Goal: Information Seeking & Learning: Learn about a topic

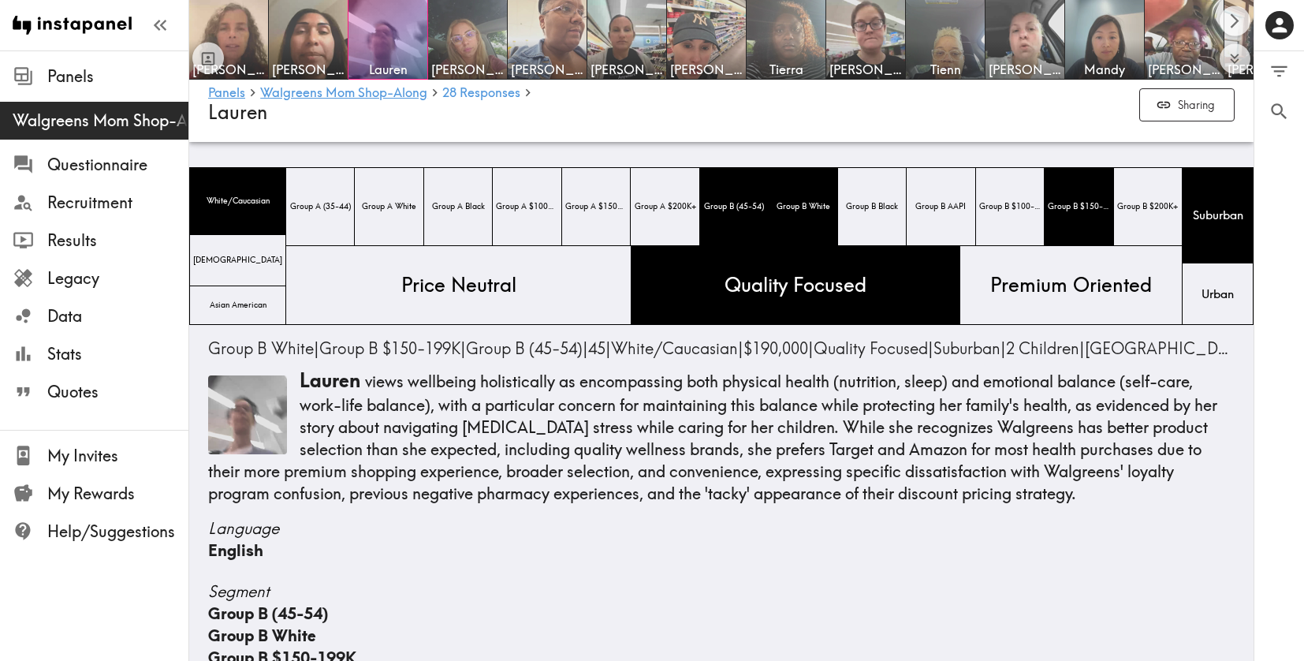
scroll to position [6413, 0]
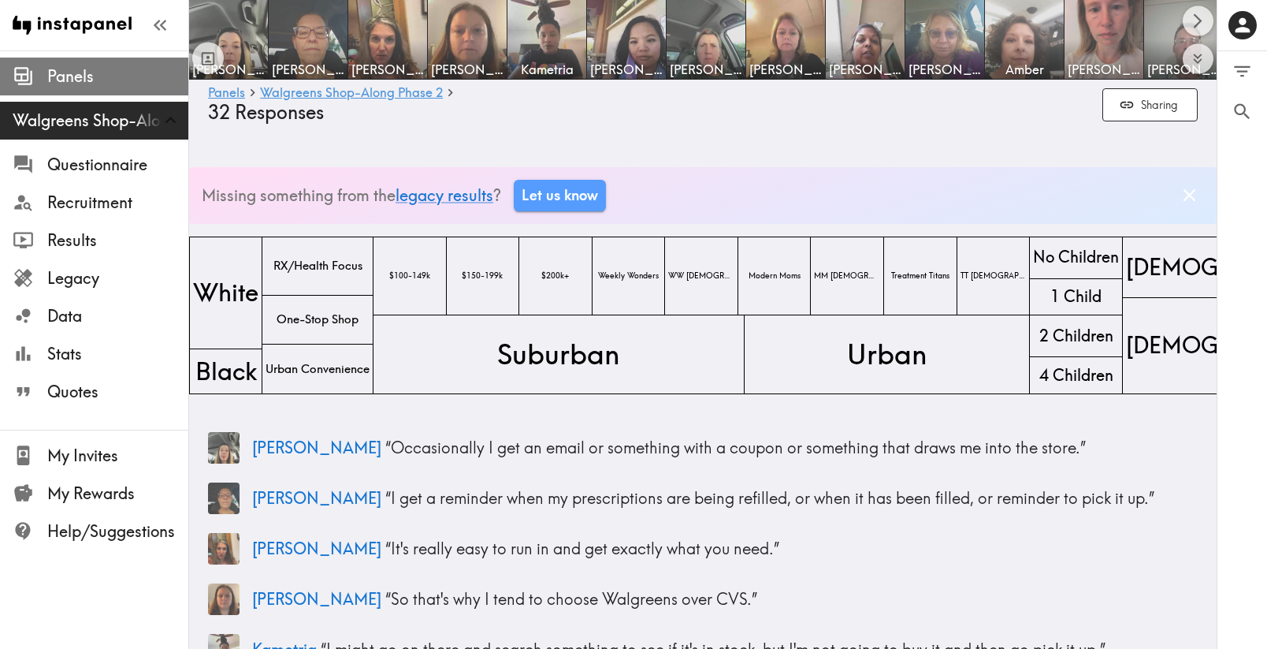
click at [86, 79] on span "Panels" at bounding box center [117, 76] width 141 height 22
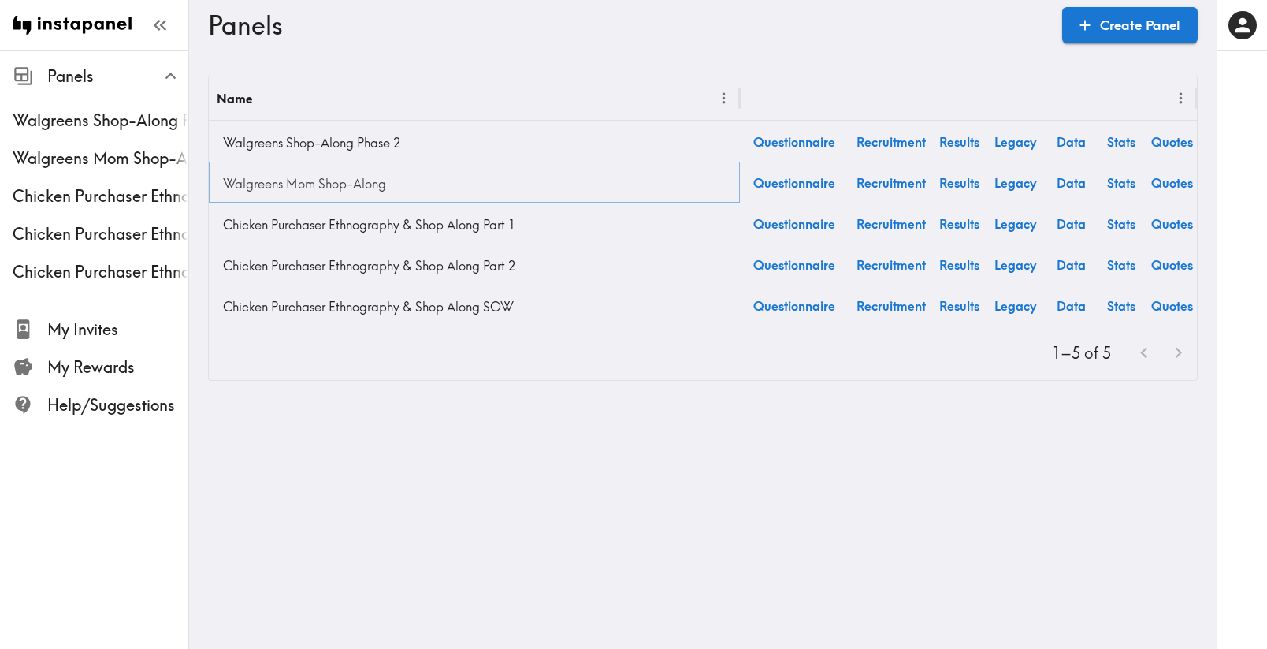
click at [301, 187] on link "Walgreens Mom Shop-Along" at bounding box center [474, 184] width 515 height 32
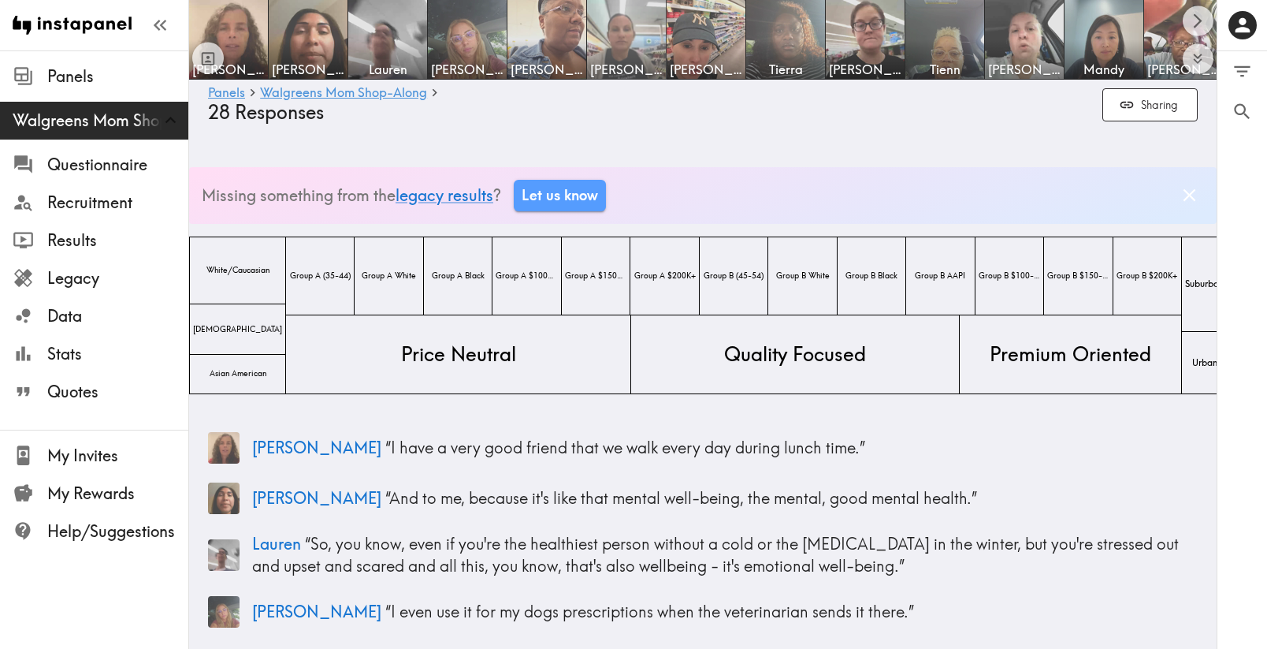
click at [641, 61] on span "[PERSON_NAME]" at bounding box center [626, 69] width 73 height 17
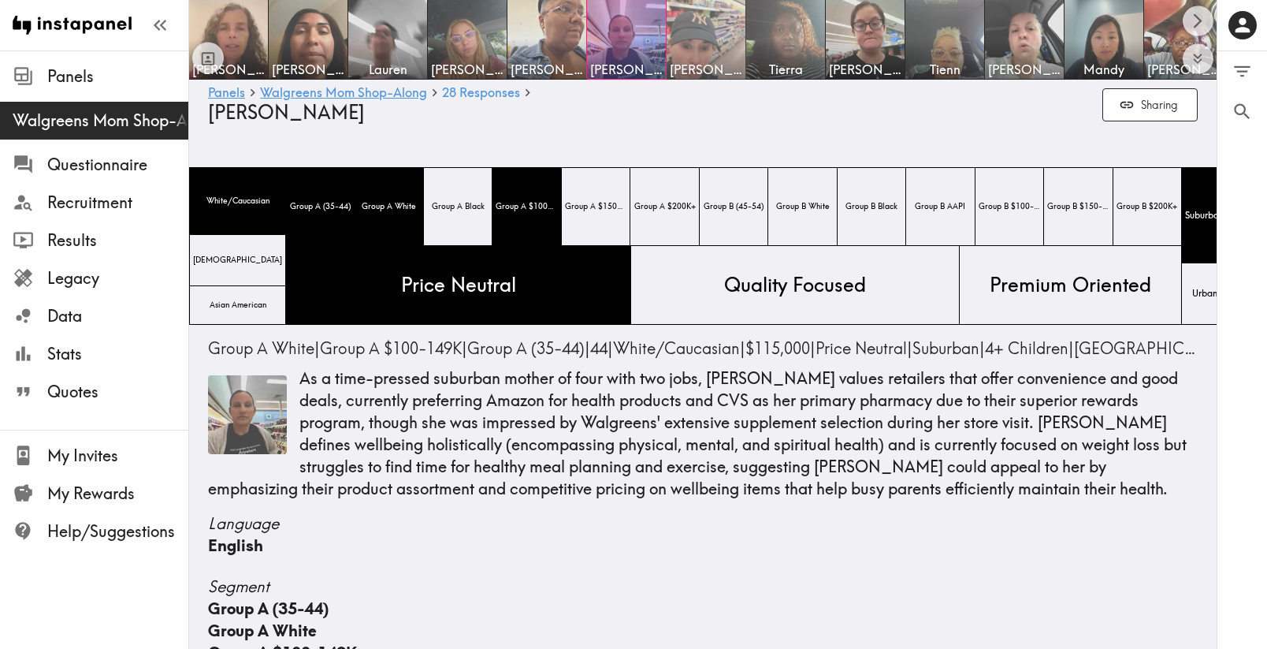
click at [723, 47] on img at bounding box center [706, 39] width 83 height 83
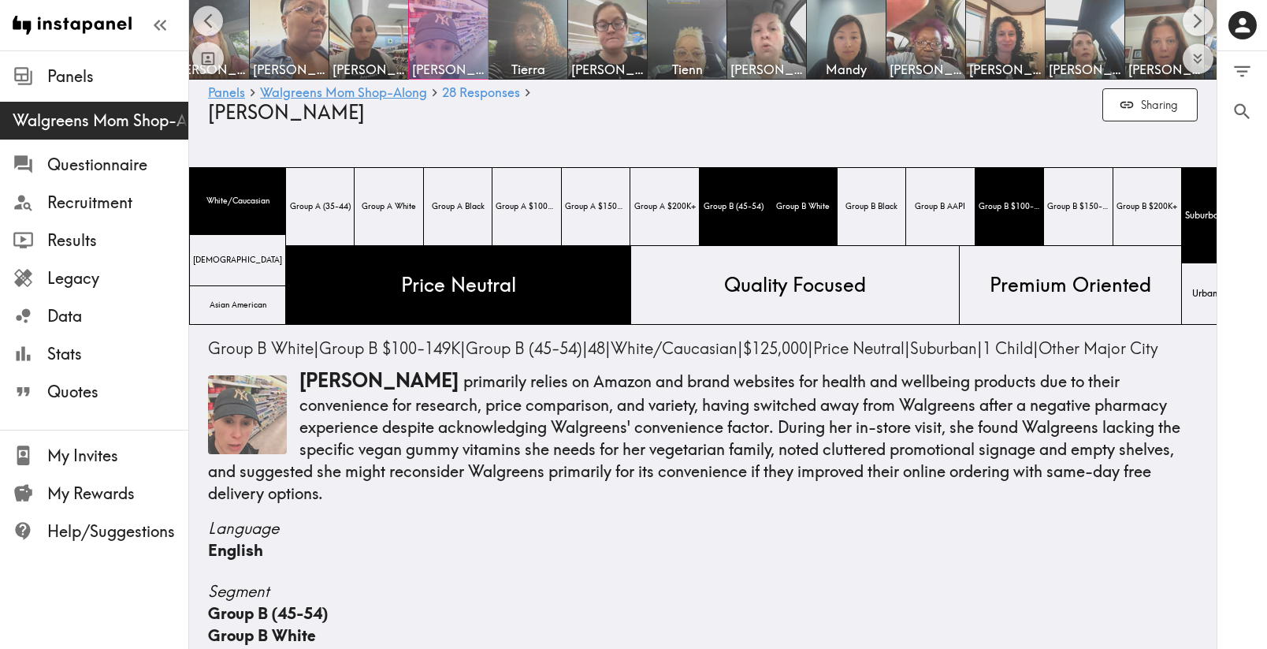
scroll to position [0, 283]
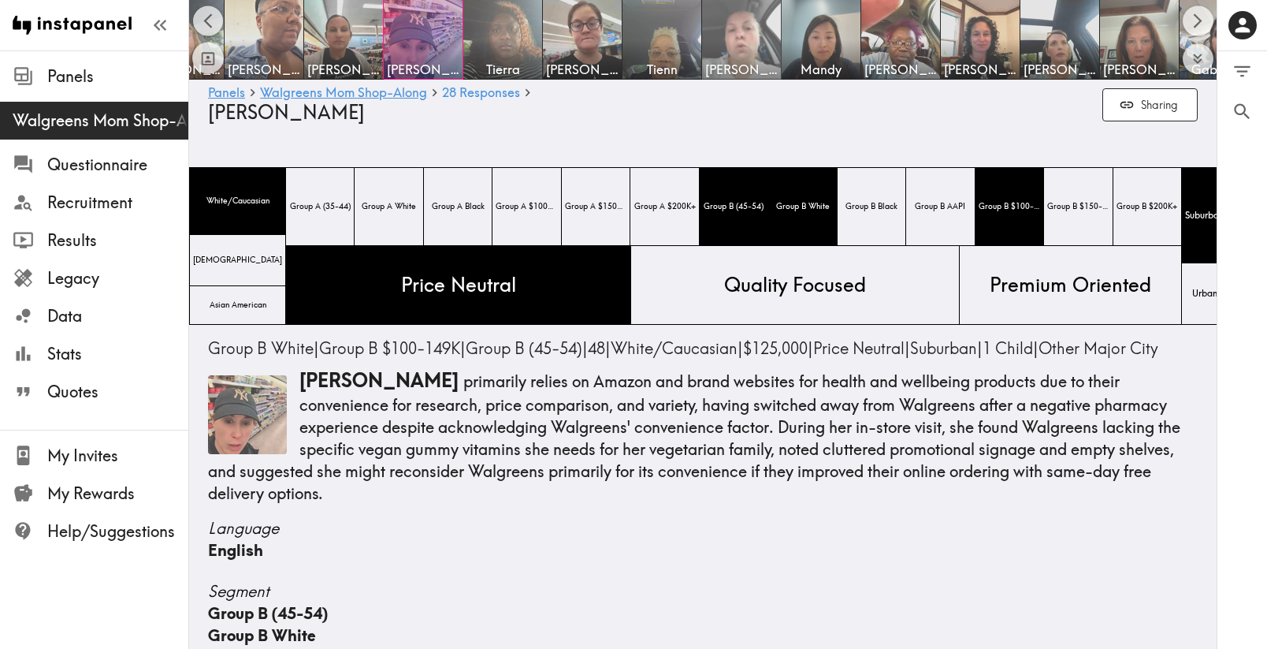
click at [752, 38] on img at bounding box center [742, 39] width 83 height 83
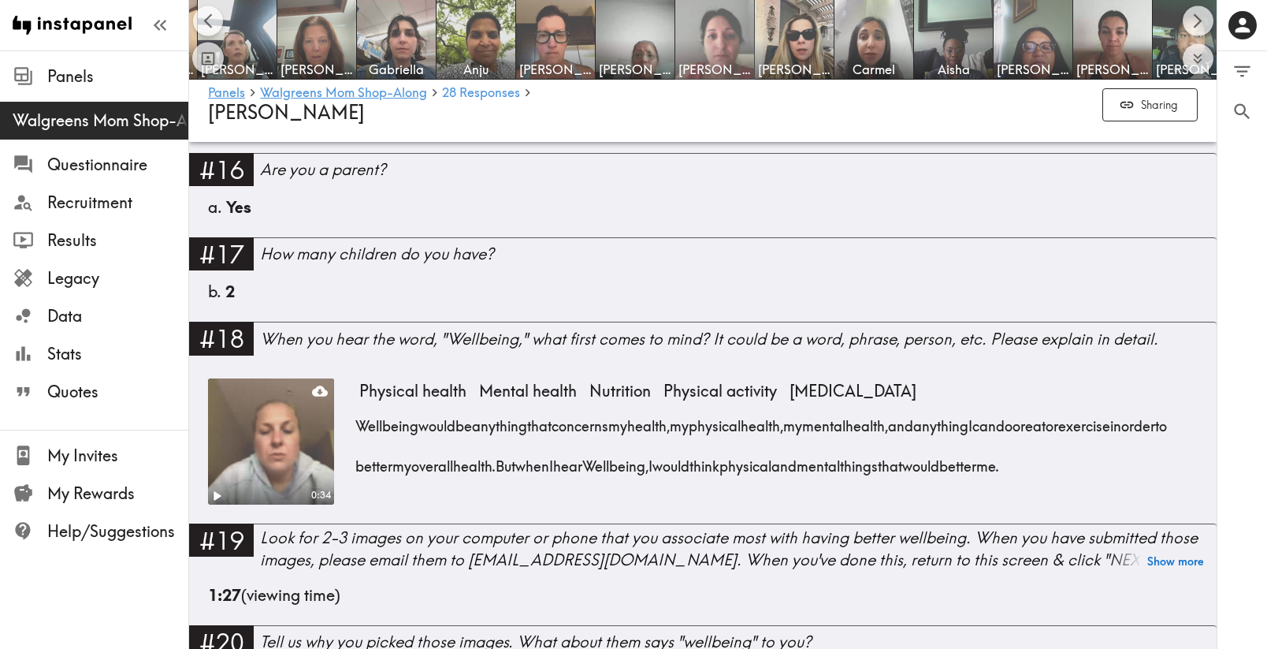
scroll to position [0, 1107]
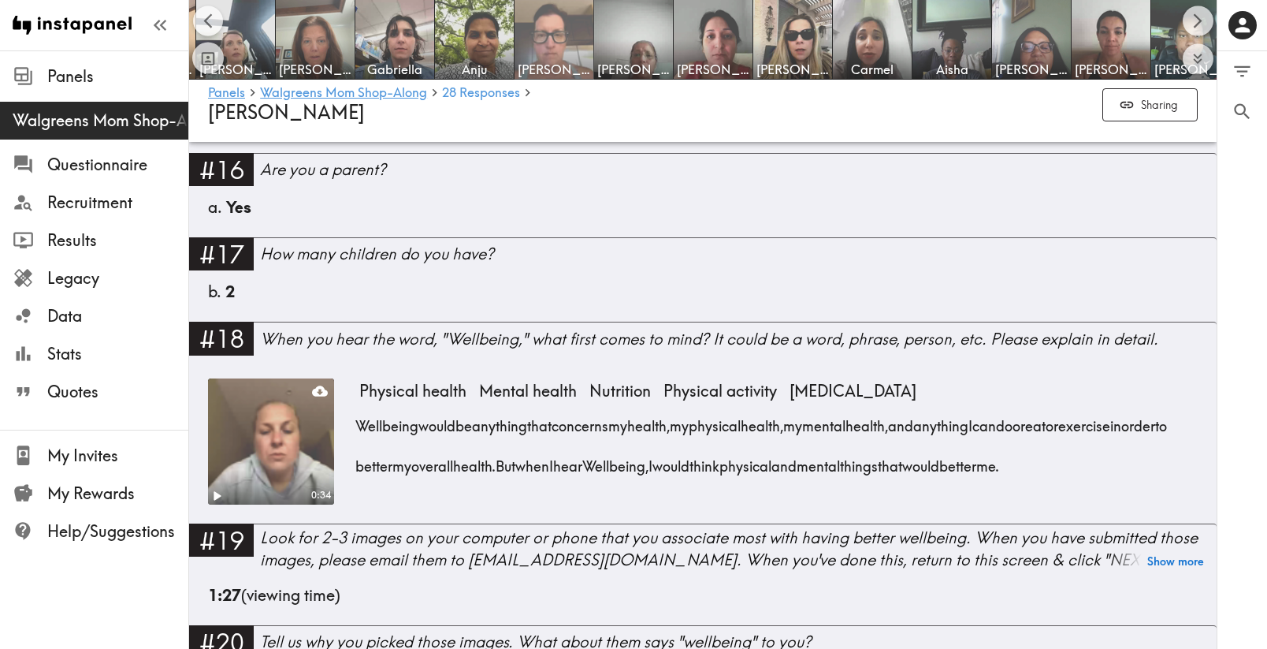
click at [563, 59] on img at bounding box center [554, 39] width 83 height 83
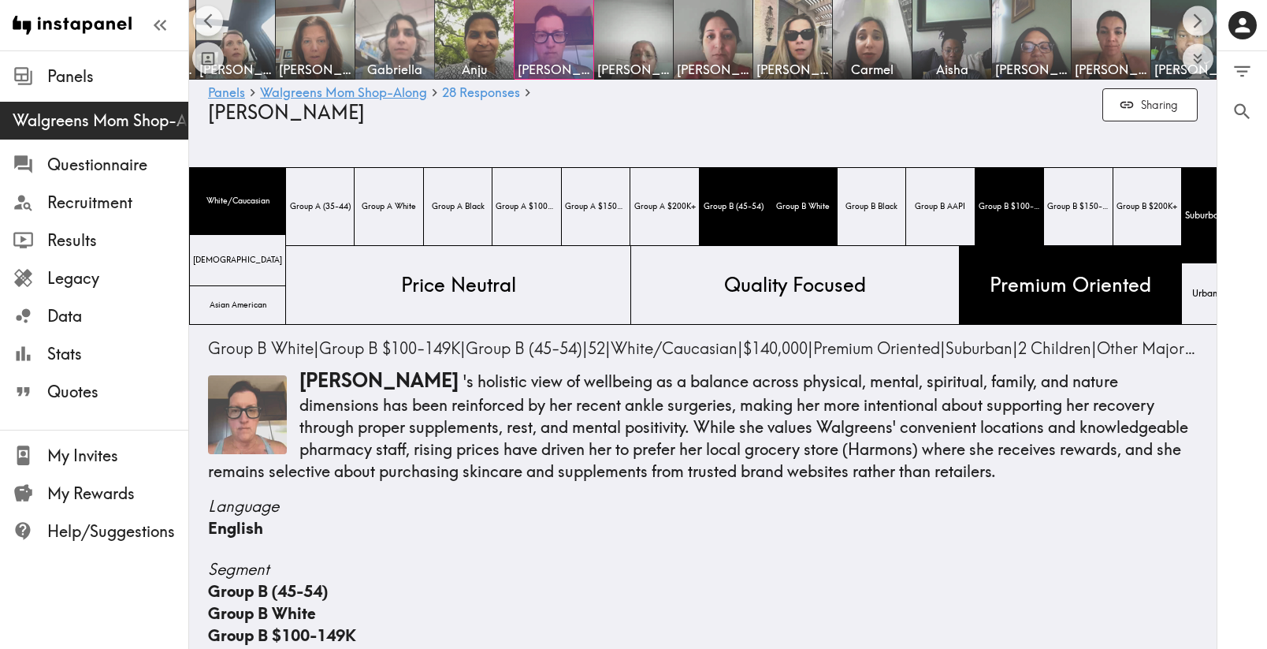
click at [382, 61] on span "Gabriella" at bounding box center [395, 69] width 73 height 17
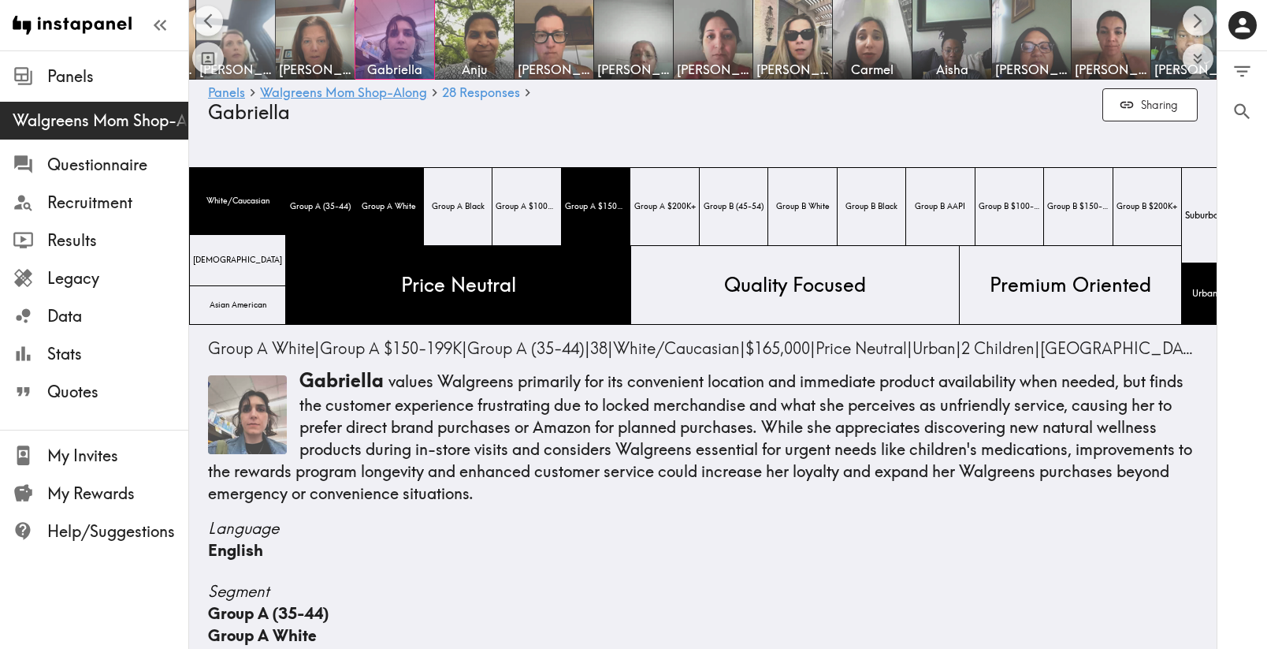
click at [245, 58] on img at bounding box center [236, 39] width 83 height 83
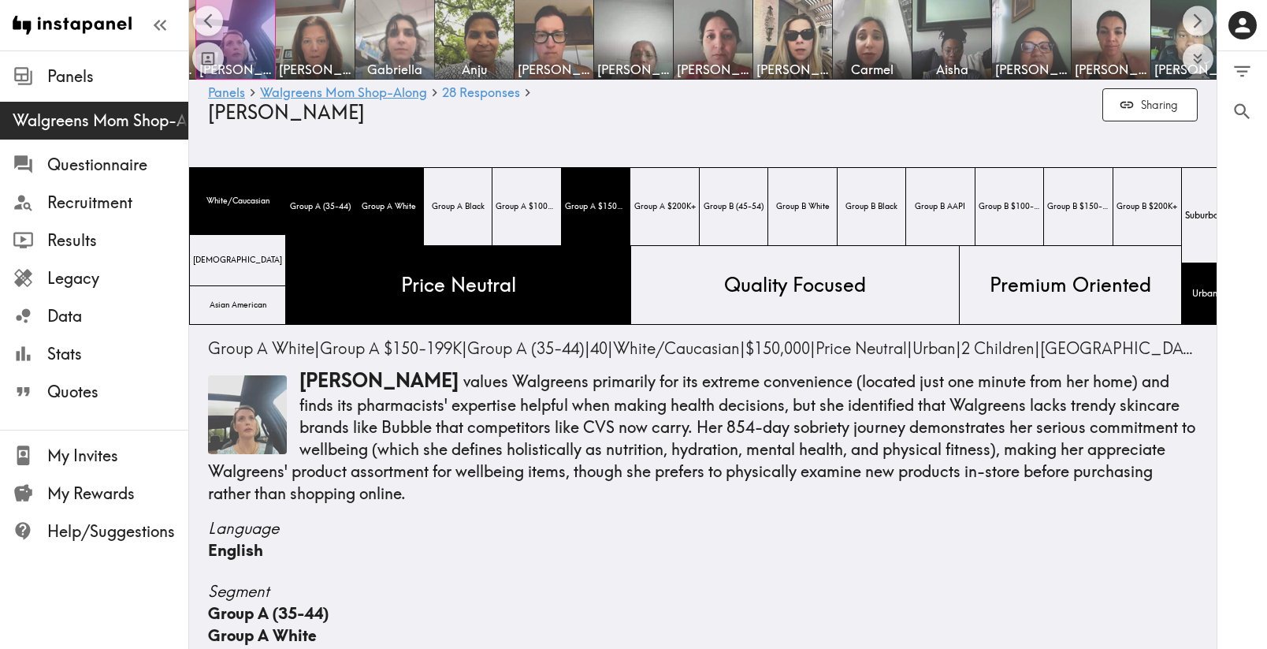
click at [389, 44] on img at bounding box center [395, 39] width 83 height 83
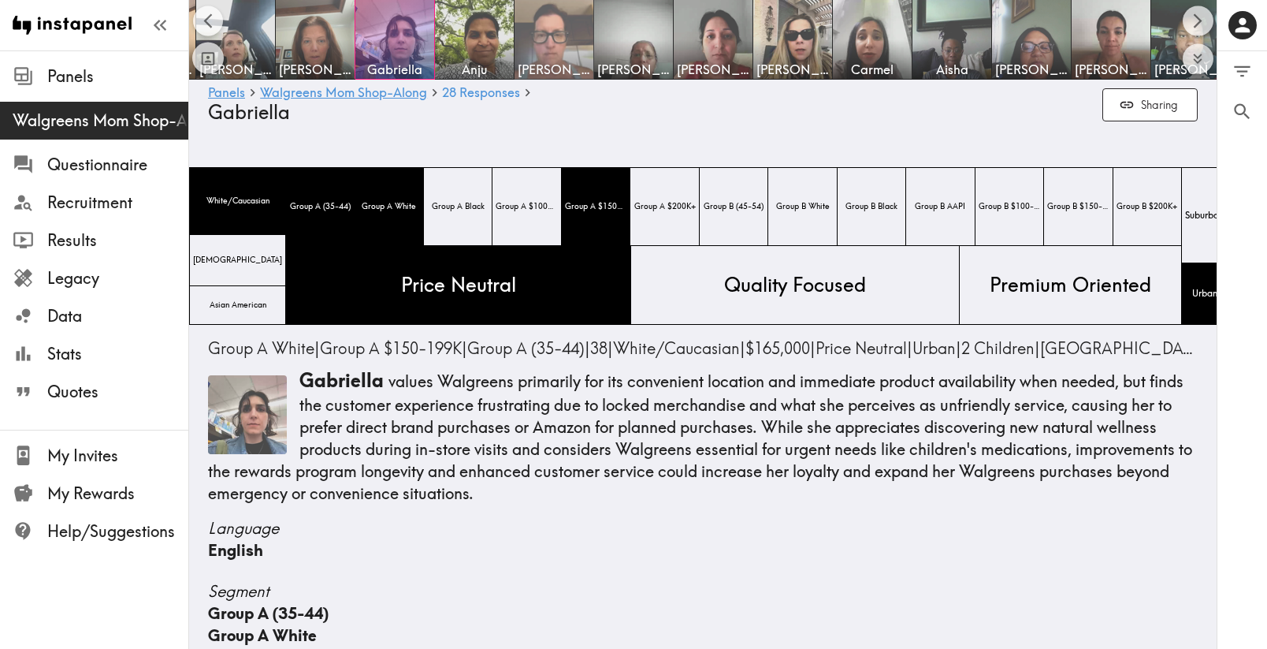
click at [541, 47] on img at bounding box center [554, 39] width 83 height 83
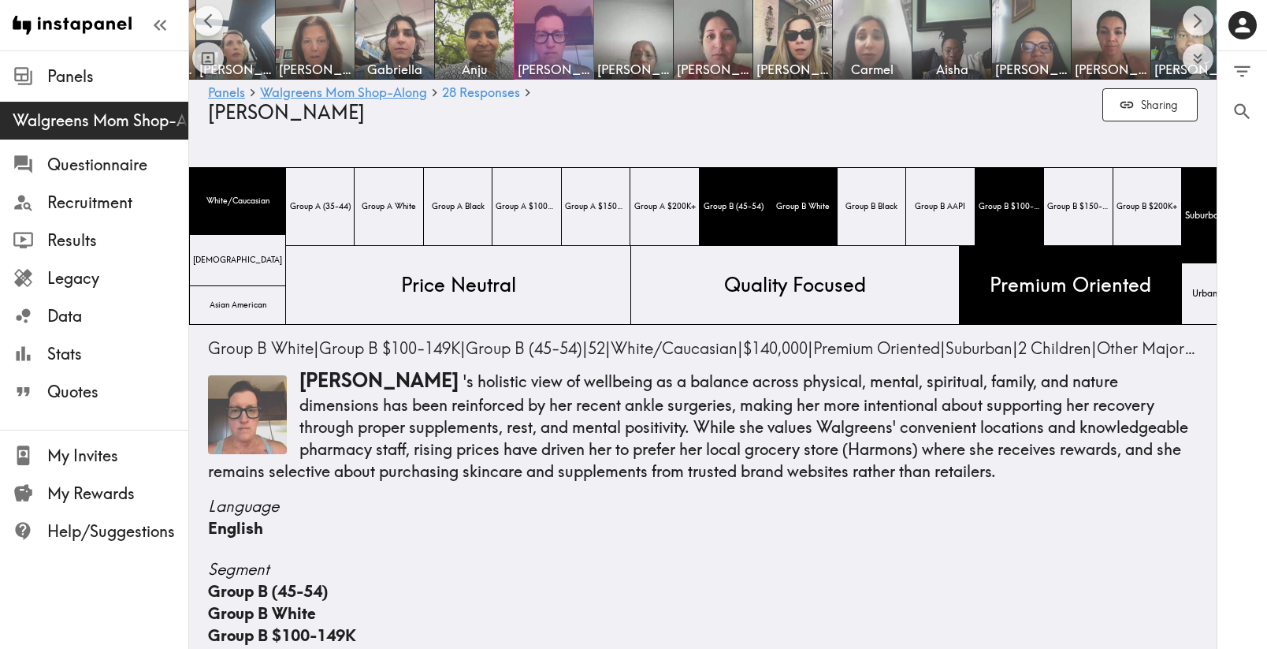
click at [886, 43] on img at bounding box center [873, 39] width 83 height 83
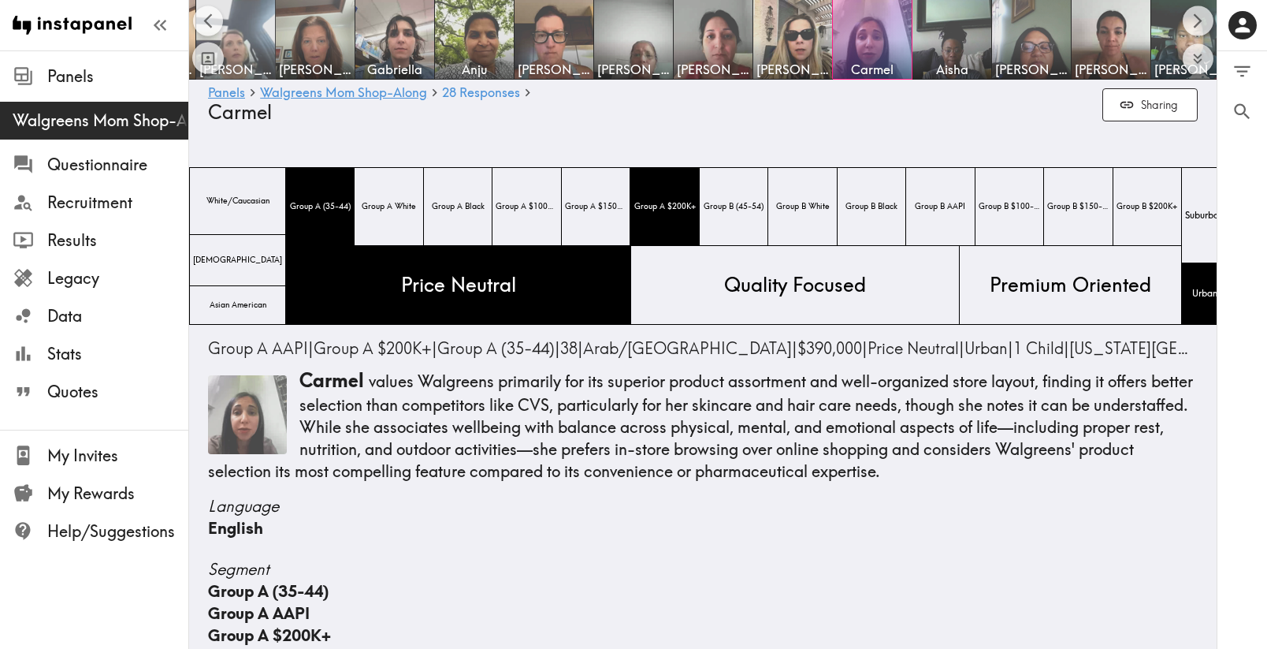
click at [254, 56] on img at bounding box center [236, 39] width 83 height 83
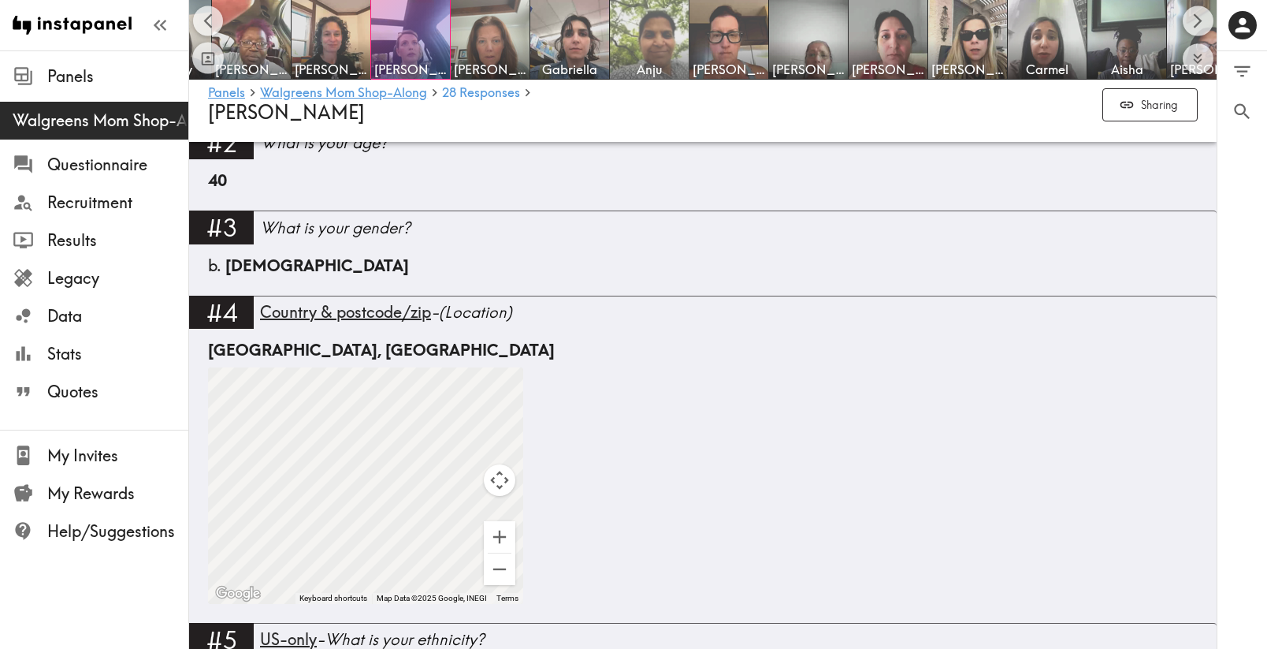
scroll to position [0, 922]
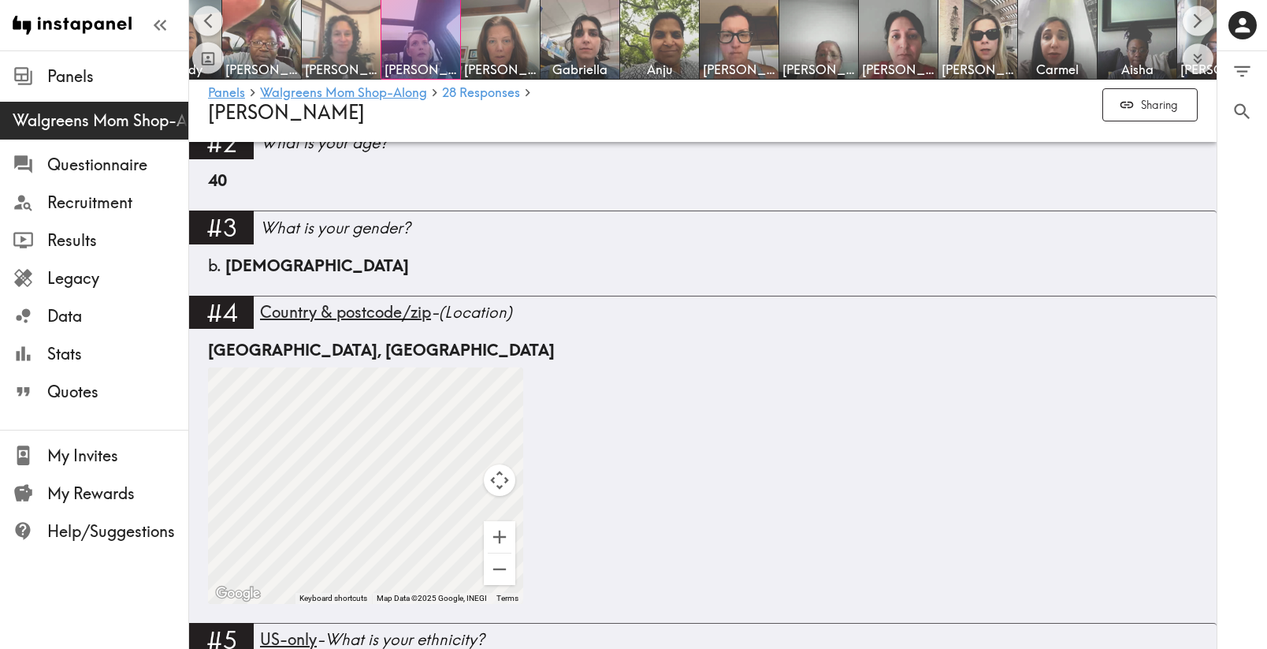
click at [373, 61] on span "[PERSON_NAME]" at bounding box center [341, 69] width 73 height 17
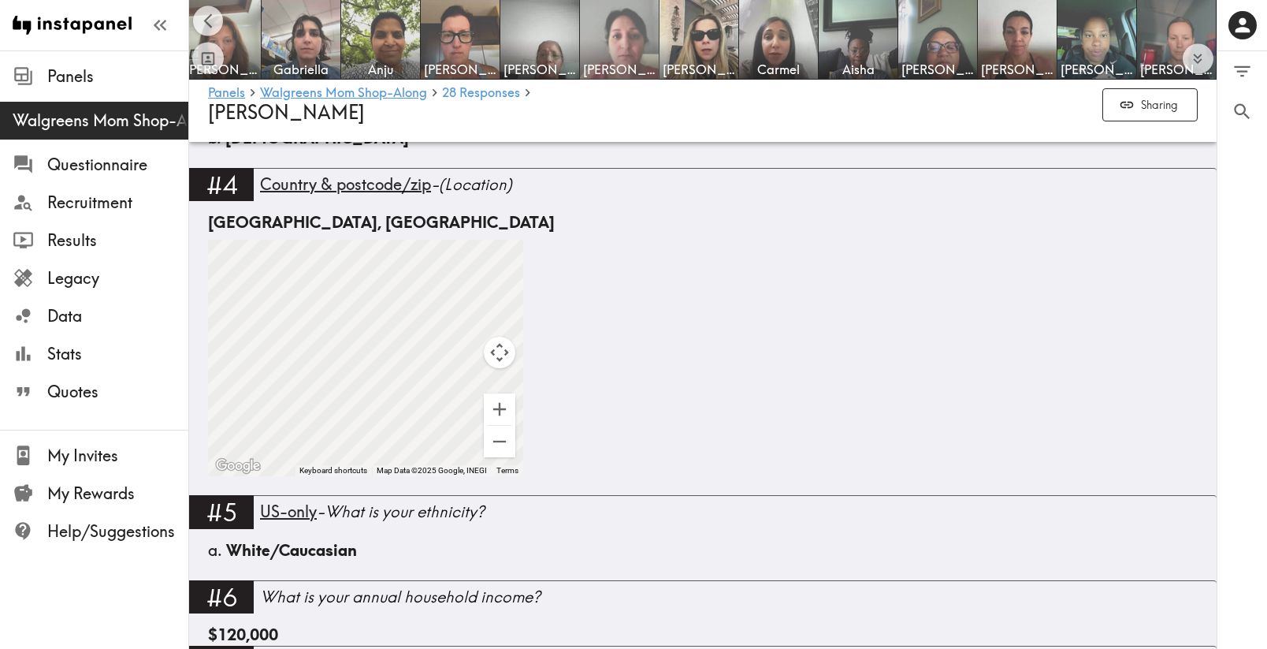
scroll to position [0, 1201]
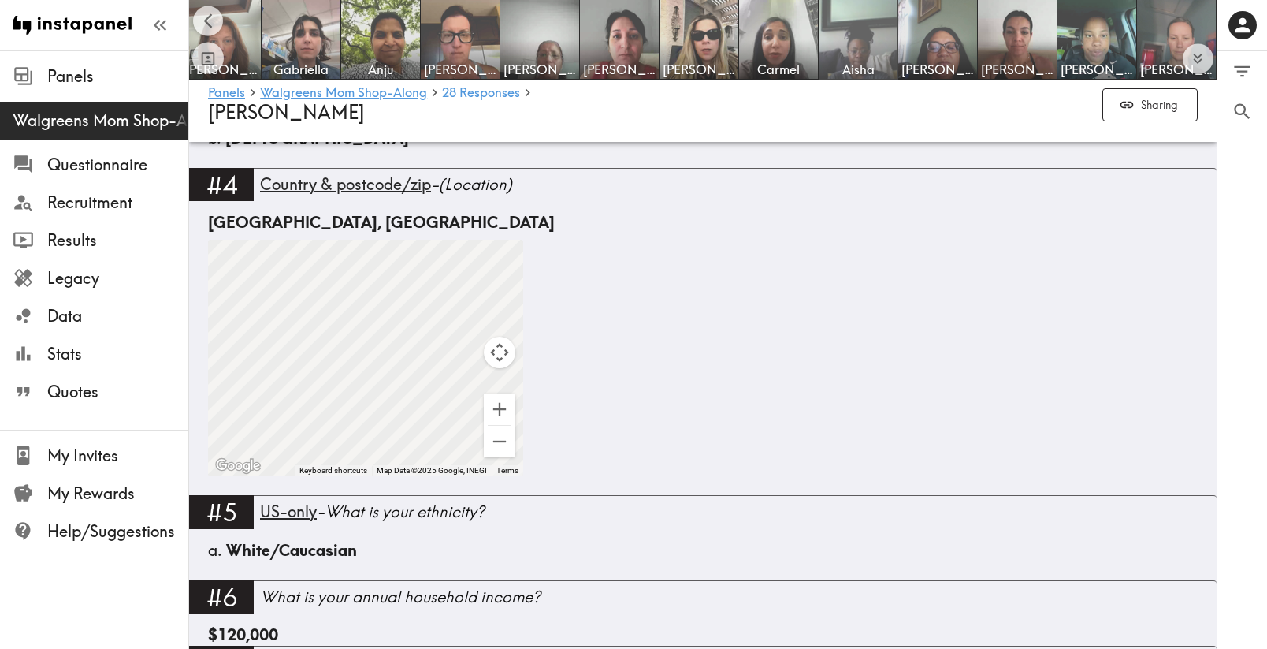
click at [875, 58] on img at bounding box center [858, 39] width 83 height 83
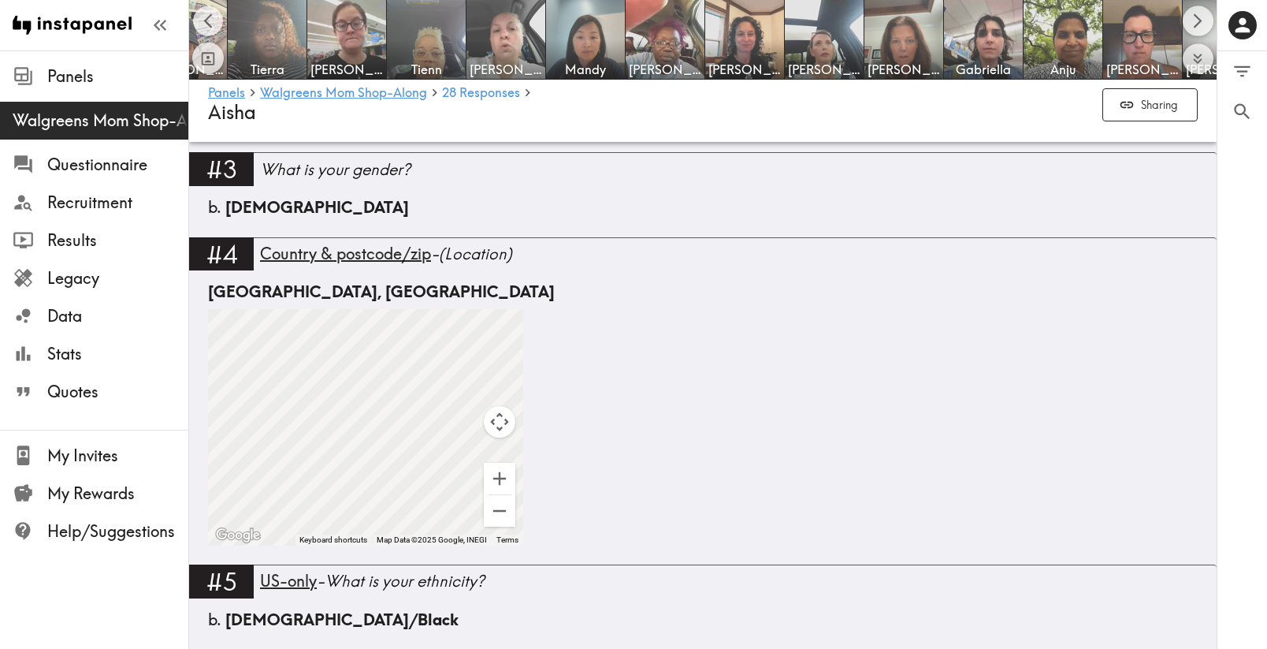
scroll to position [0, 516]
